Goal: Transaction & Acquisition: Download file/media

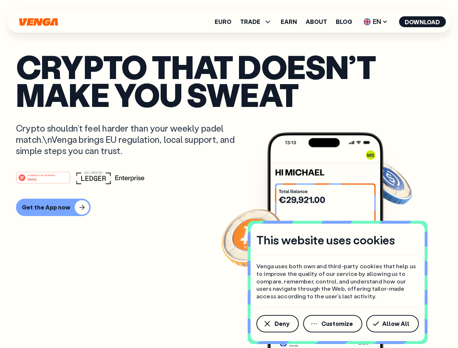
click at [229, 174] on div "#1 PRODUCT OF THE MONTH Web3" at bounding box center [229, 177] width 426 height 13
click at [277, 324] on span "Deny" at bounding box center [282, 324] width 15 height 6
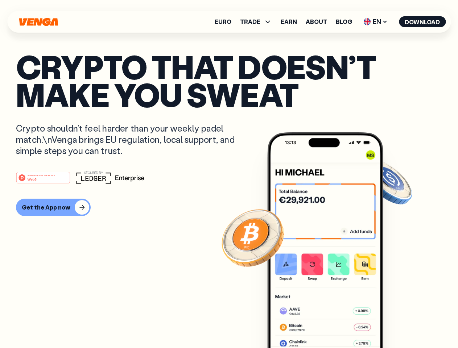
click at [333, 324] on img at bounding box center [325, 253] width 116 height 243
click at [394, 324] on article "Crypto that doesn’t make you sweat Crypto shouldn’t feel harder than your weekl…" at bounding box center [229, 189] width 426 height 272
click at [258, 22] on span "TRADE" at bounding box center [250, 22] width 20 height 6
click at [376, 22] on span "EN" at bounding box center [375, 22] width 29 height 12
click at [422, 22] on button "Download" at bounding box center [422, 21] width 47 height 11
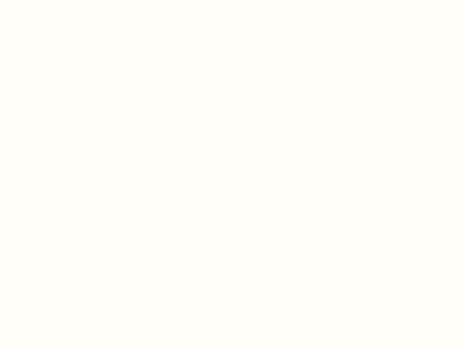
click at [52, 0] on html "This website uses cookies Venga uses both own and third-party cookies that help…" at bounding box center [232, 0] width 464 height 0
click at [44, 0] on html "This website uses cookies Venga uses both own and third-party cookies that help…" at bounding box center [232, 0] width 464 height 0
